Goal: Transaction & Acquisition: Purchase product/service

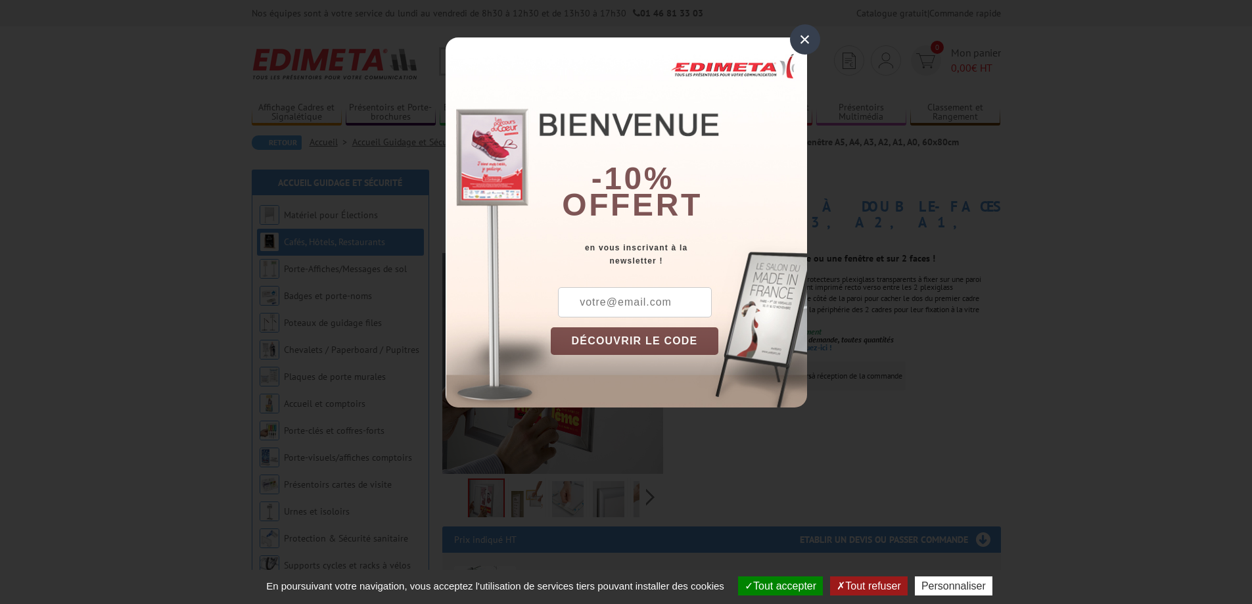
click at [806, 35] on div "×" at bounding box center [805, 39] width 30 height 30
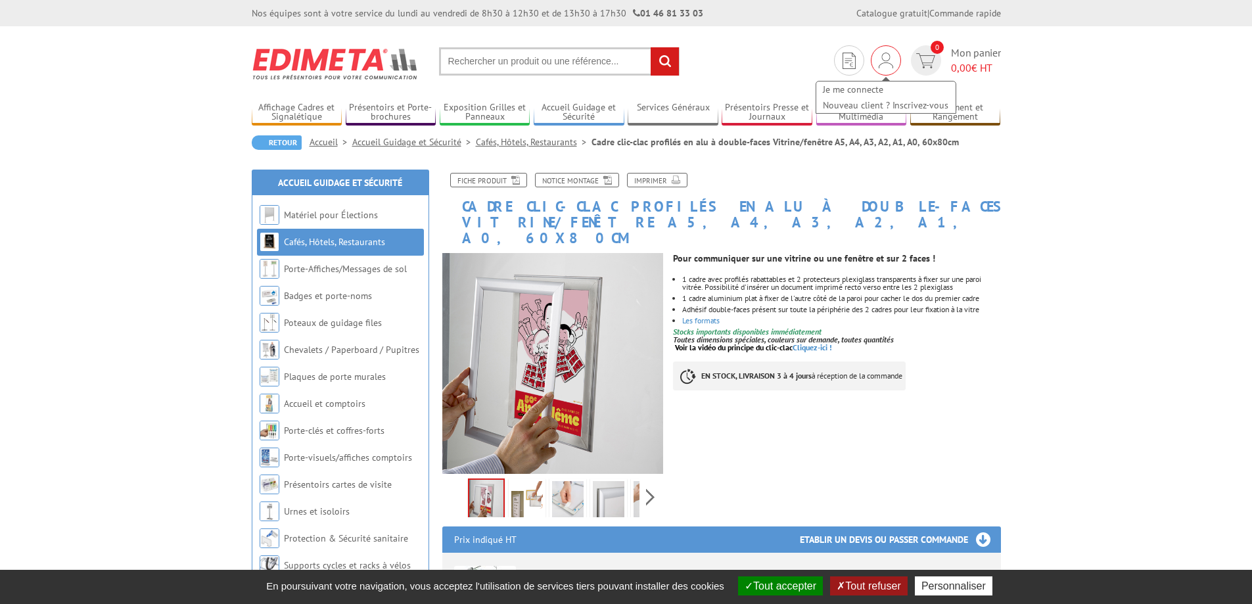
click at [887, 56] on img at bounding box center [886, 61] width 14 height 16
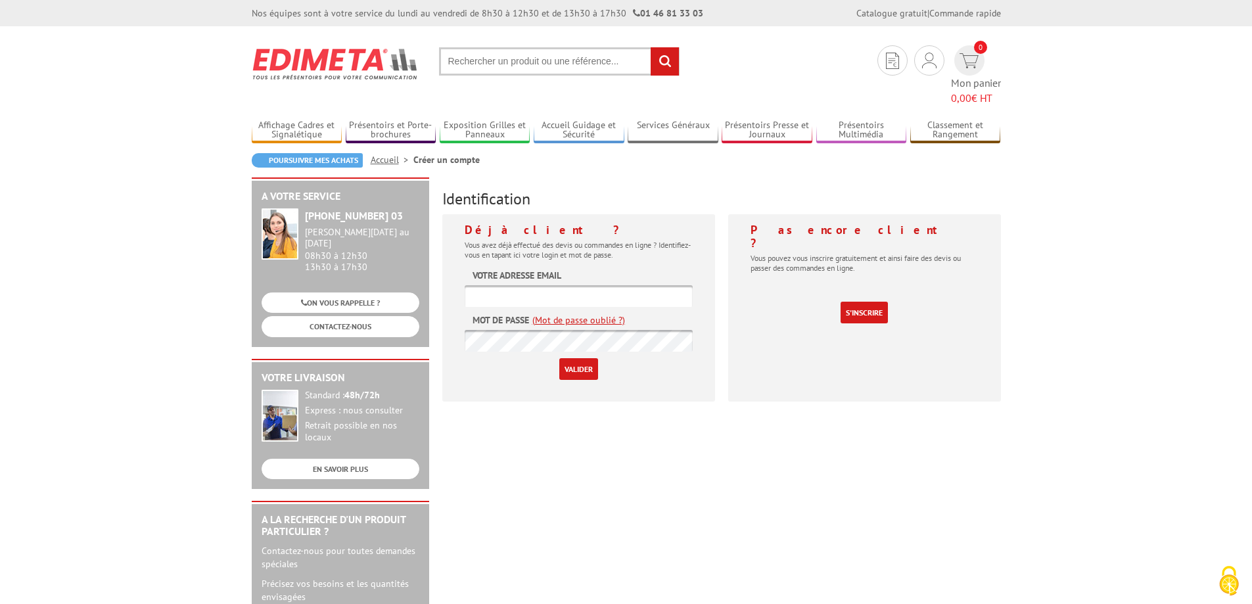
type input "[EMAIL_ADDRESS][DOMAIN_NAME]"
click at [571, 358] on input "Valider" at bounding box center [578, 369] width 39 height 22
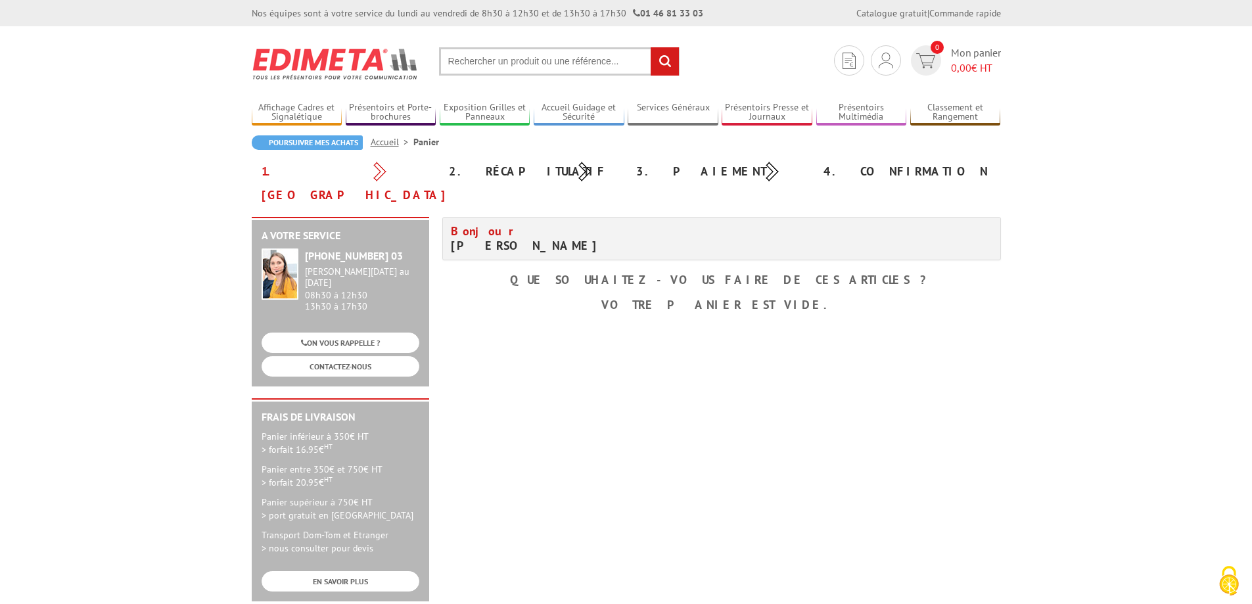
click at [522, 67] on input "text" at bounding box center [559, 61] width 240 height 28
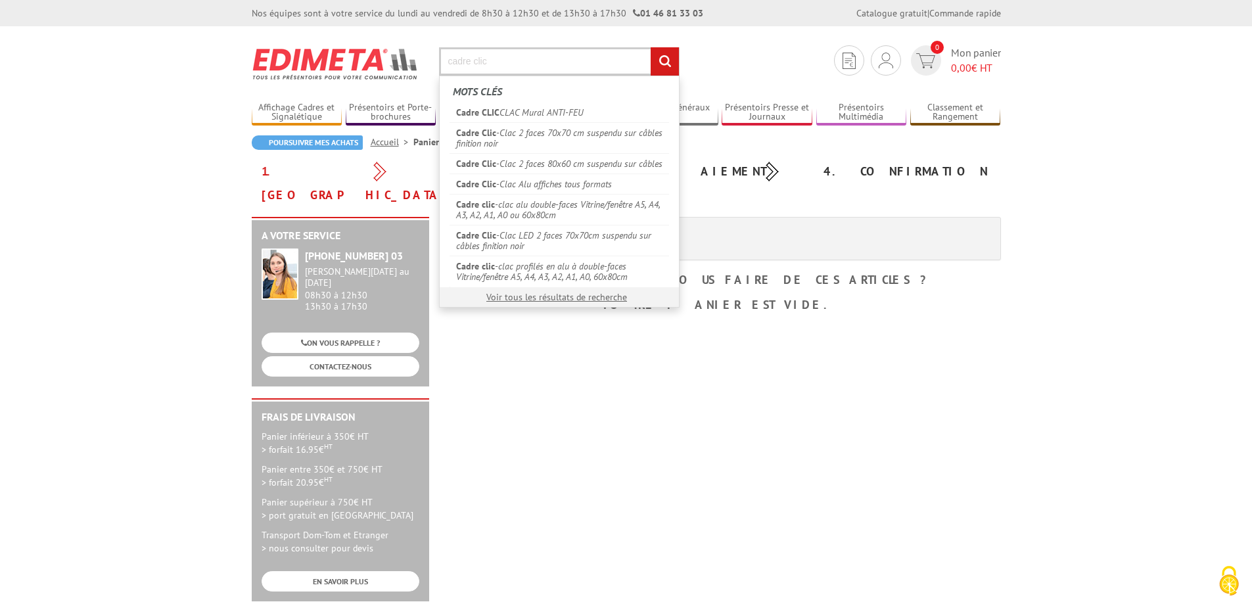
type input "cadre clic"
click at [518, 116] on link "Cadre CLIC CLAC Mural ANTI-FEU" at bounding box center [558, 113] width 219 height 20
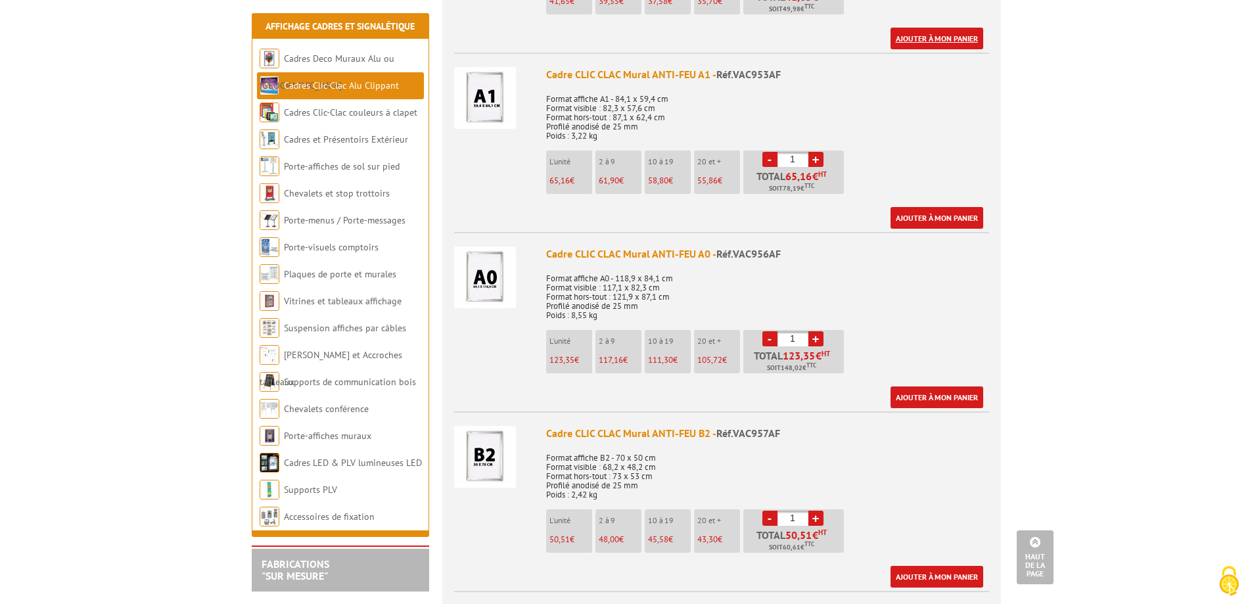
scroll to position [920, 0]
